Goal: Navigation & Orientation: Go to known website

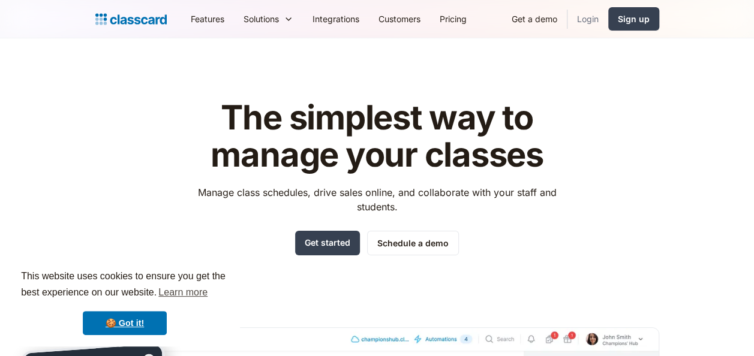
click at [592, 11] on link "Login" at bounding box center [587, 18] width 41 height 27
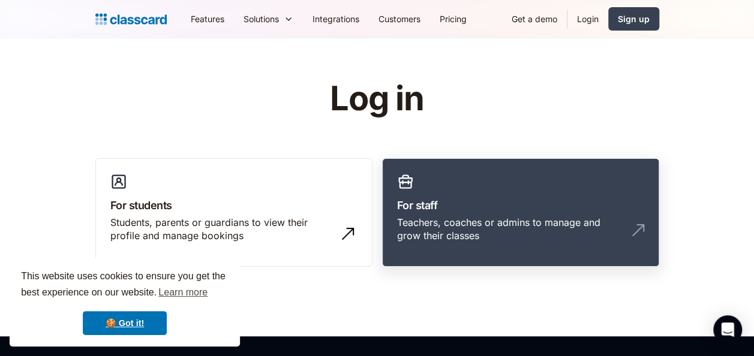
click at [492, 171] on link "For staff Teachers, coaches or admins to manage and grow their classes" at bounding box center [520, 212] width 277 height 109
